Goal: Check status: Check status

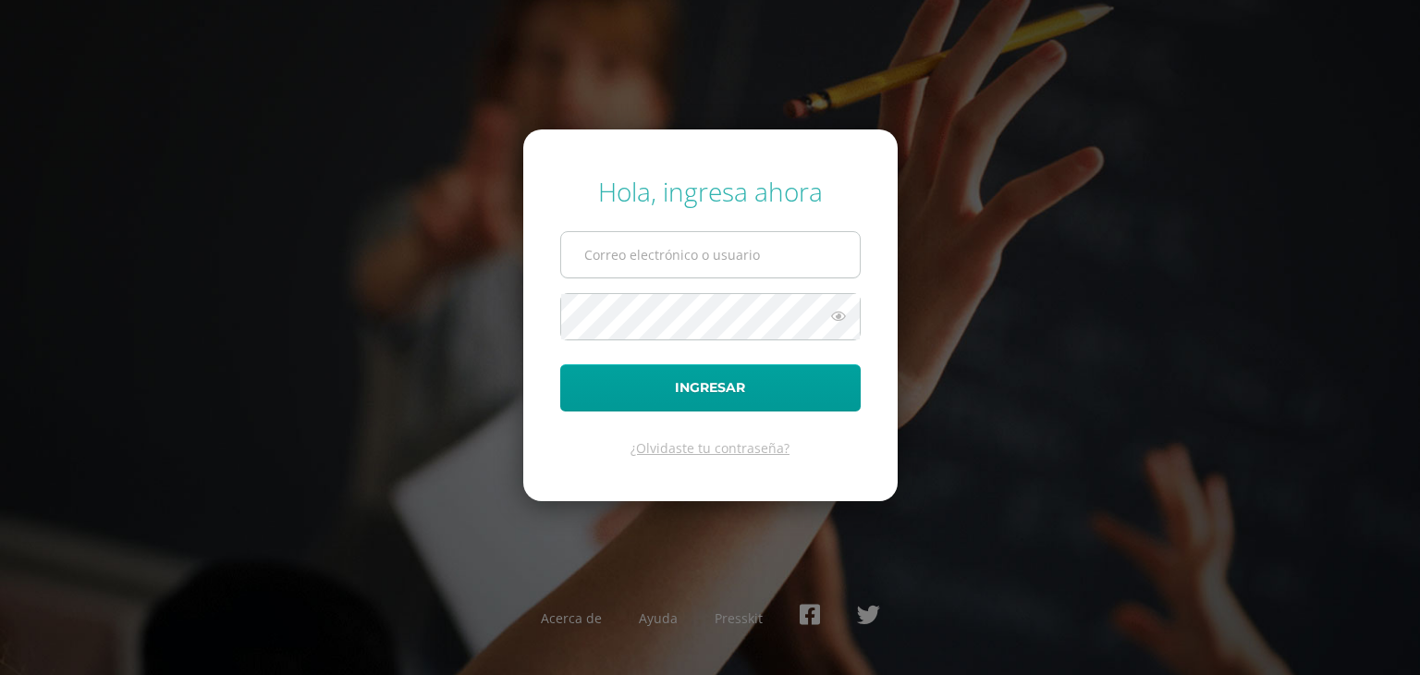
click at [686, 264] on input "text" at bounding box center [710, 254] width 299 height 45
click at [702, 265] on input "text" at bounding box center [710, 254] width 299 height 45
click at [736, 256] on input "text" at bounding box center [710, 254] width 299 height 45
click at [995, 207] on div "Hola, ingresa ahora Ingresar ¿Olvidaste tu contraseña? Acerca de Ayuda Presskit" at bounding box center [710, 337] width 1193 height 357
click at [721, 237] on input "text" at bounding box center [710, 254] width 299 height 45
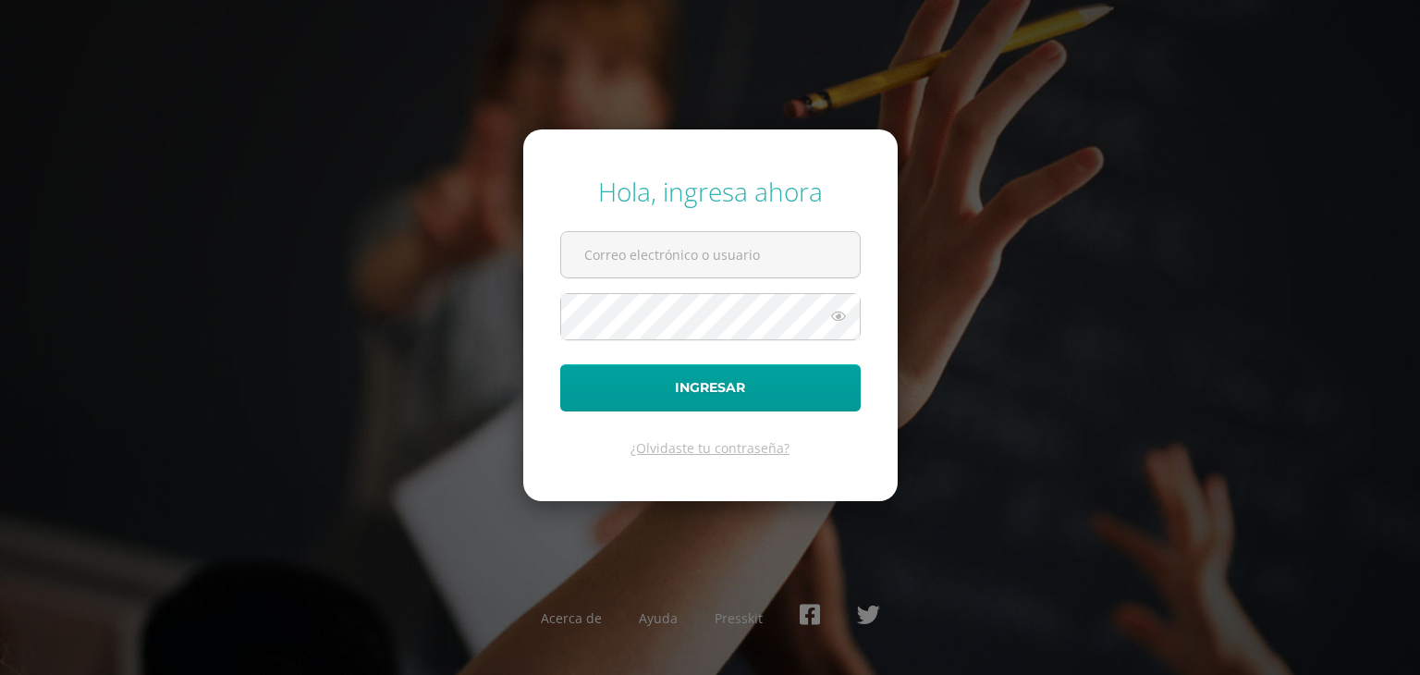
type input "[EMAIL_ADDRESS][DOMAIN_NAME]"
click at [765, 227] on form "Hola, ingresa ahora [EMAIL_ADDRESS][DOMAIN_NAME] Ingresar ¿Olvidaste tu contras…" at bounding box center [710, 315] width 374 height 372
click at [746, 259] on input "[EMAIL_ADDRESS][DOMAIN_NAME]" at bounding box center [710, 254] width 299 height 45
click at [494, 374] on div "Hola, ingresa ahora [EMAIL_ADDRESS][DOMAIN_NAME] Ingresar ¿Olvidaste tu contras…" at bounding box center [710, 337] width 1193 height 357
click at [550, 376] on form "Hola, ingresa ahora [EMAIL_ADDRESS][DOMAIN_NAME] Ingresar ¿Olvidaste tu contras…" at bounding box center [710, 315] width 374 height 372
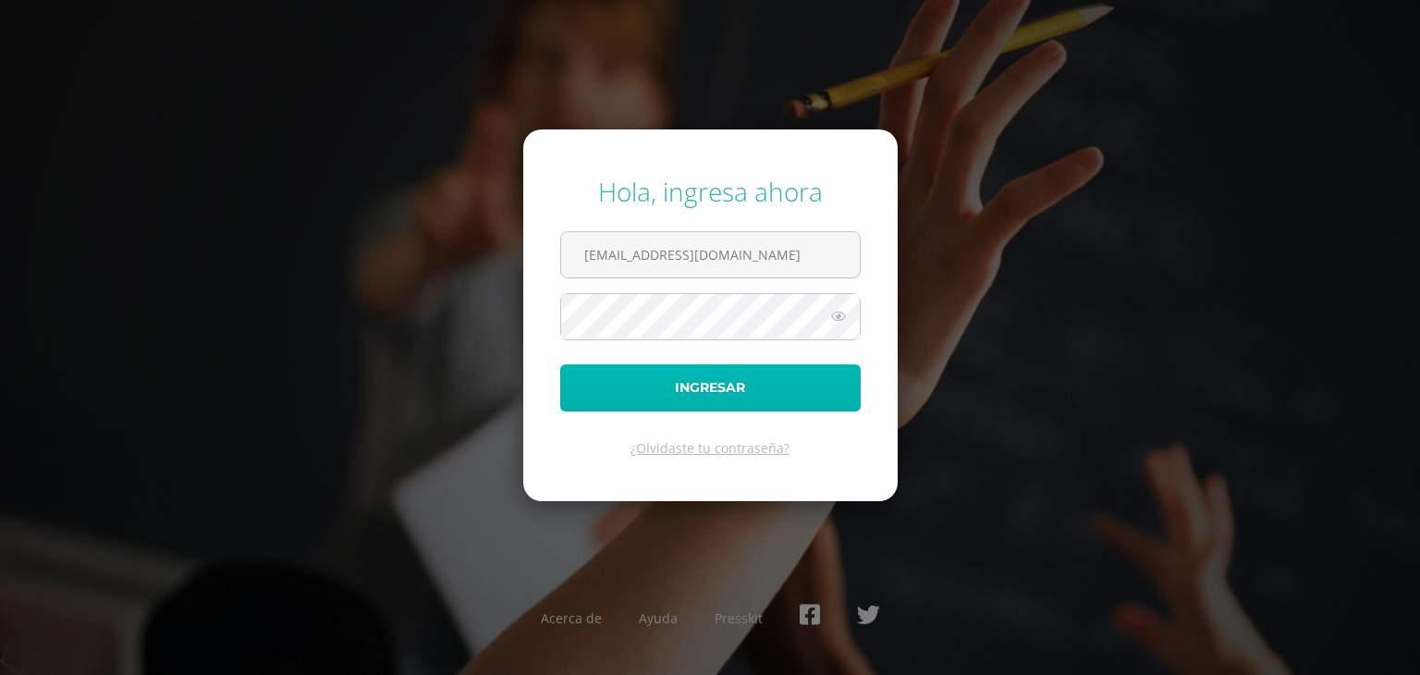
click at [592, 382] on button "Ingresar" at bounding box center [710, 387] width 301 height 47
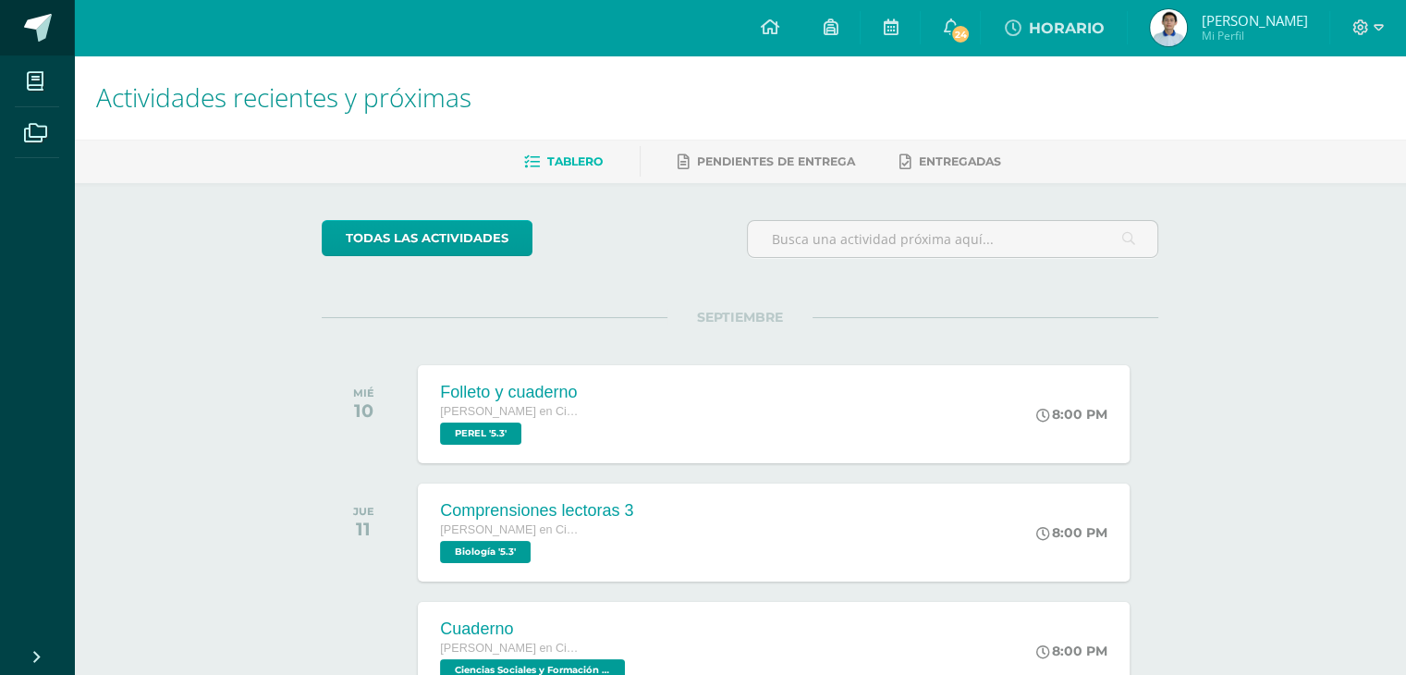
click at [58, 33] on span at bounding box center [101, 28] width 87 height 39
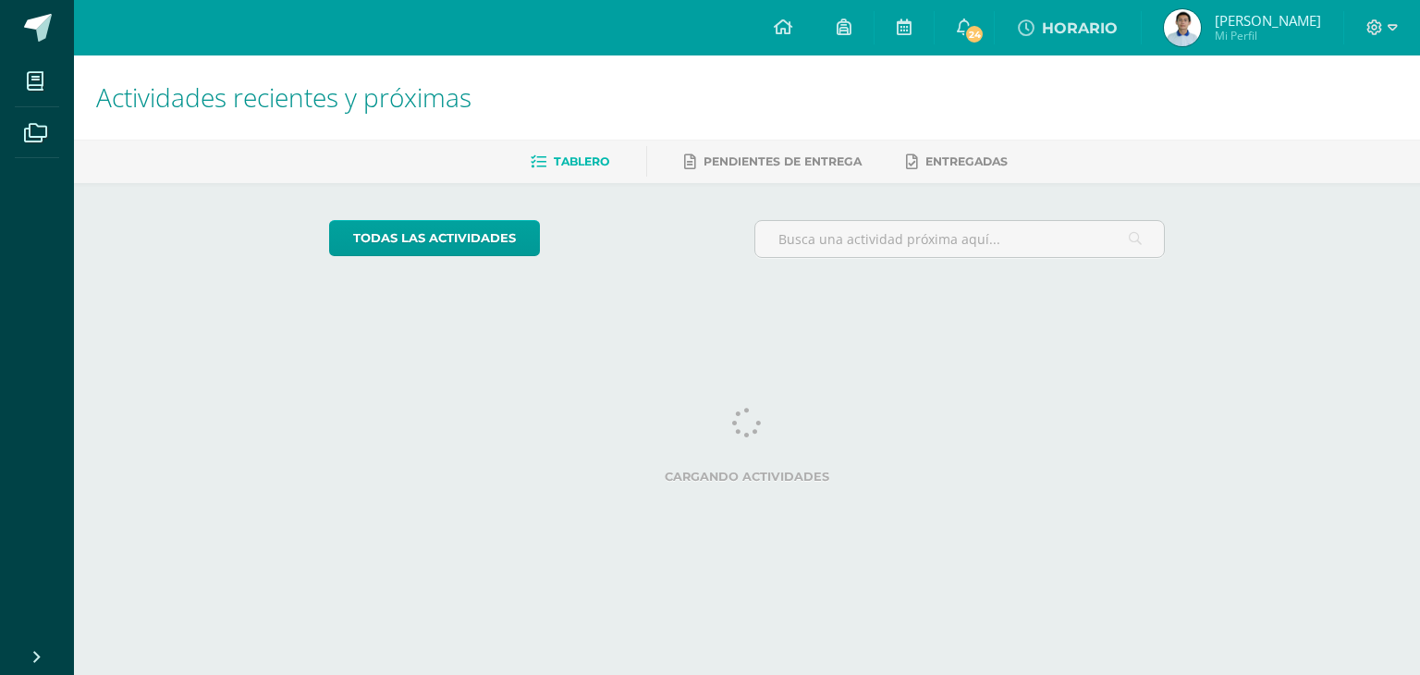
click at [1164, 18] on img at bounding box center [1182, 27] width 37 height 37
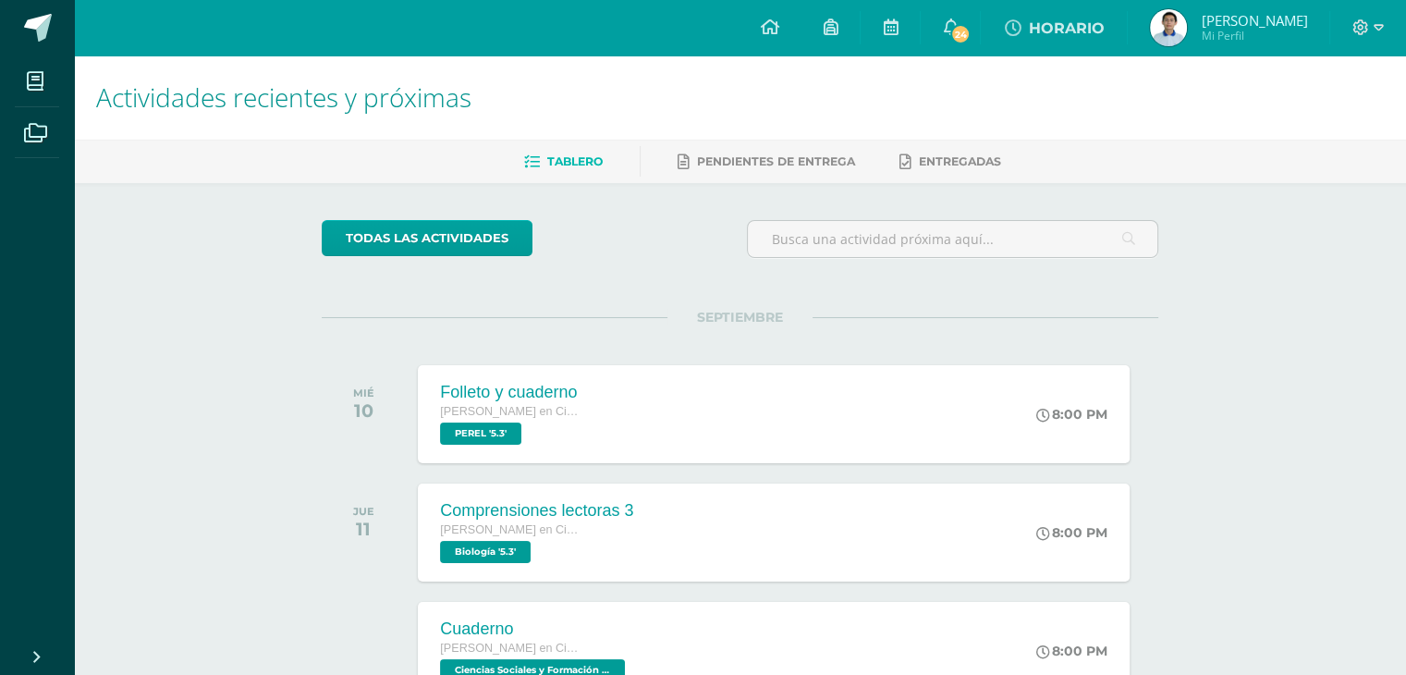
click at [1163, 19] on img at bounding box center [1168, 27] width 37 height 37
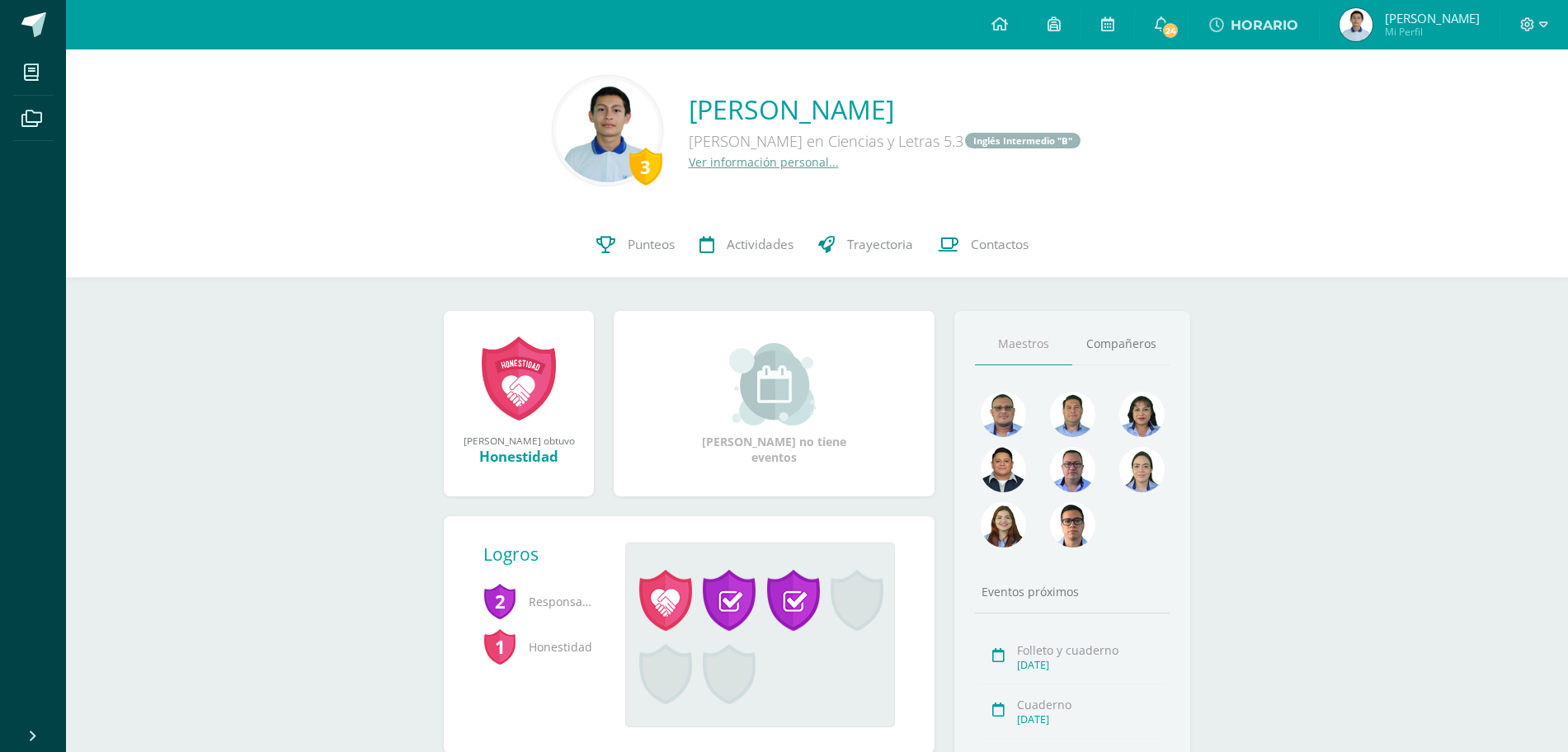
click at [1346, 118] on div "3 [PERSON_NAME] [PERSON_NAME] en Ciencias y Letras 5.3 Inglés Intermedio "B" Ve…" at bounding box center [817, 130] width 1475 height 110
click at [635, 235] on link "Punteos" at bounding box center [636, 245] width 103 height 66
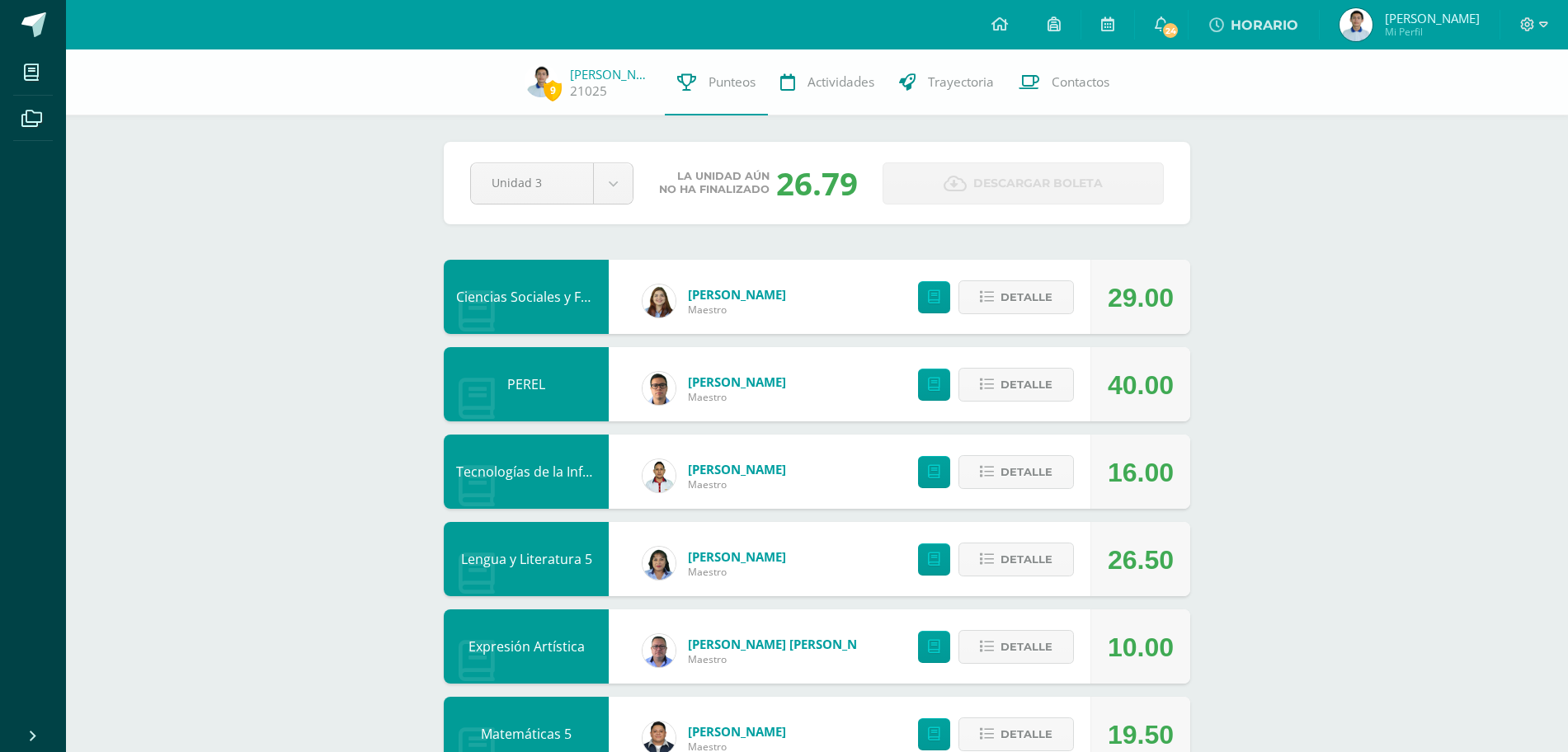
scroll to position [447, 0]
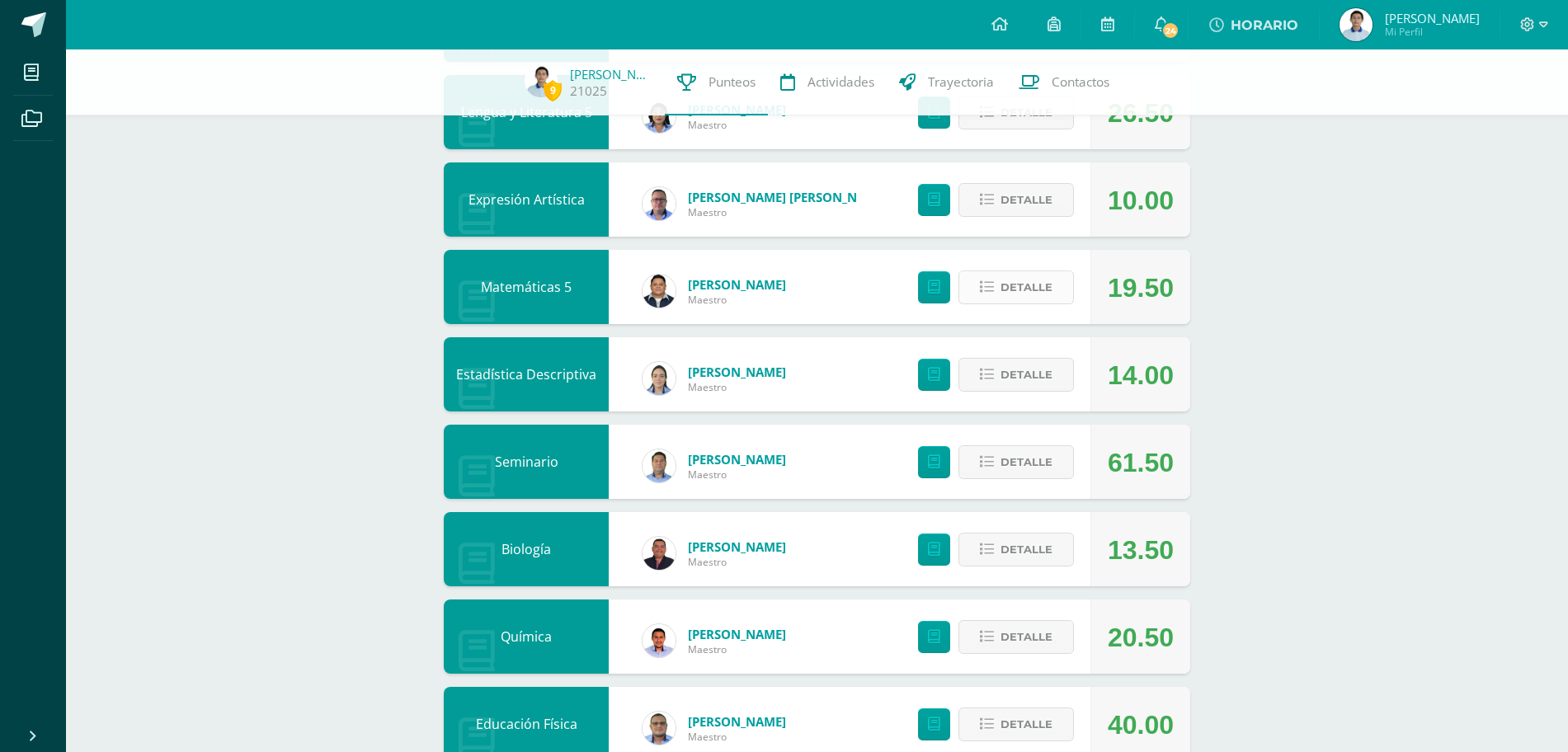
click at [1030, 283] on span "Detalle" at bounding box center [1027, 287] width 52 height 30
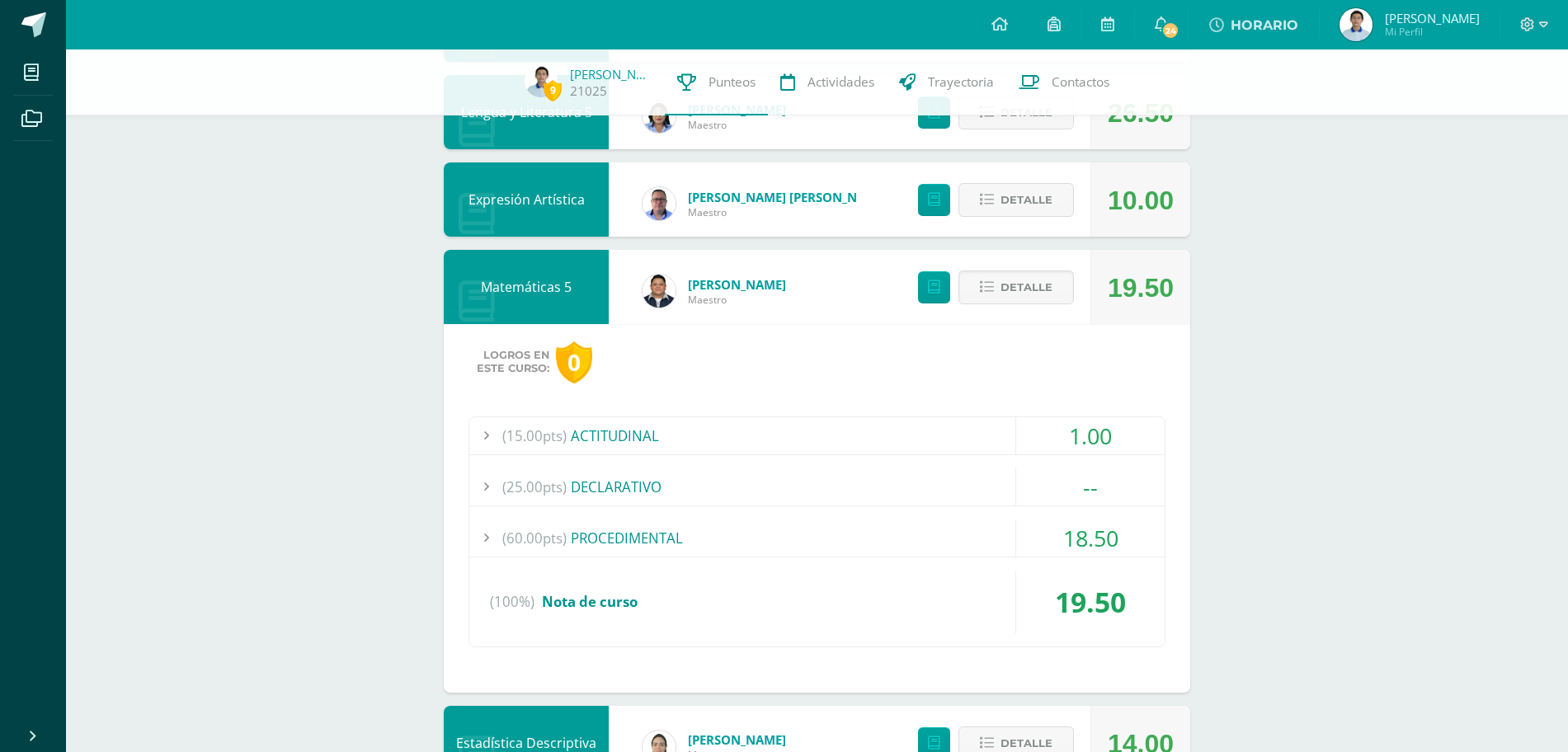
click at [928, 530] on div "(60.00pts) PROCEDIMENTAL" at bounding box center [816, 539] width 695 height 37
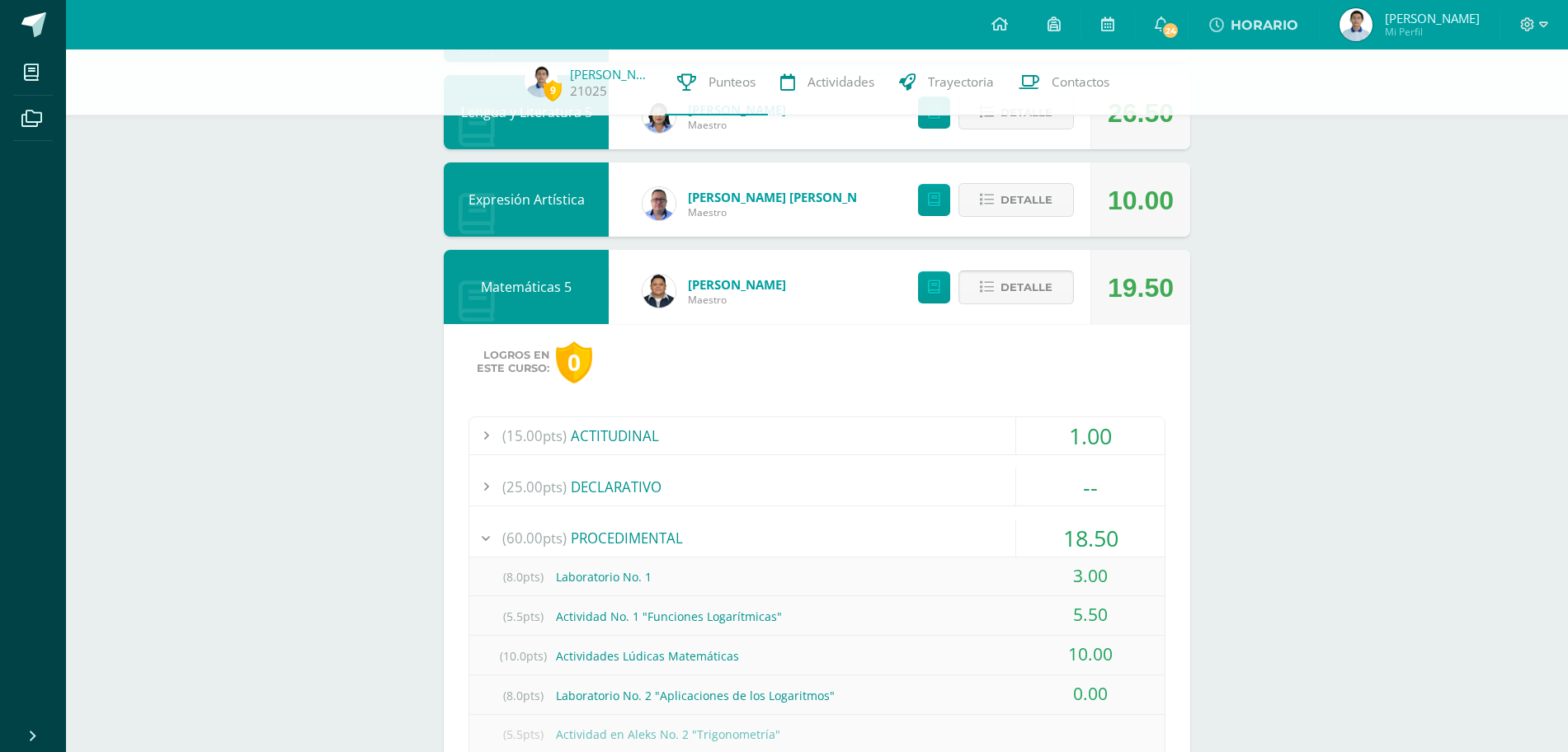
click at [1023, 271] on button "Detalle" at bounding box center [1015, 287] width 115 height 34
